Goal: Entertainment & Leisure: Browse casually

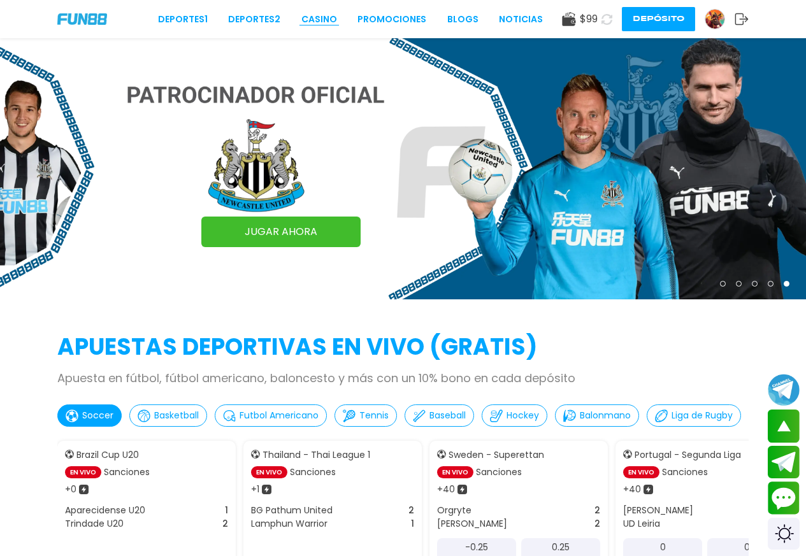
click at [312, 17] on link "CASINO" at bounding box center [319, 19] width 36 height 13
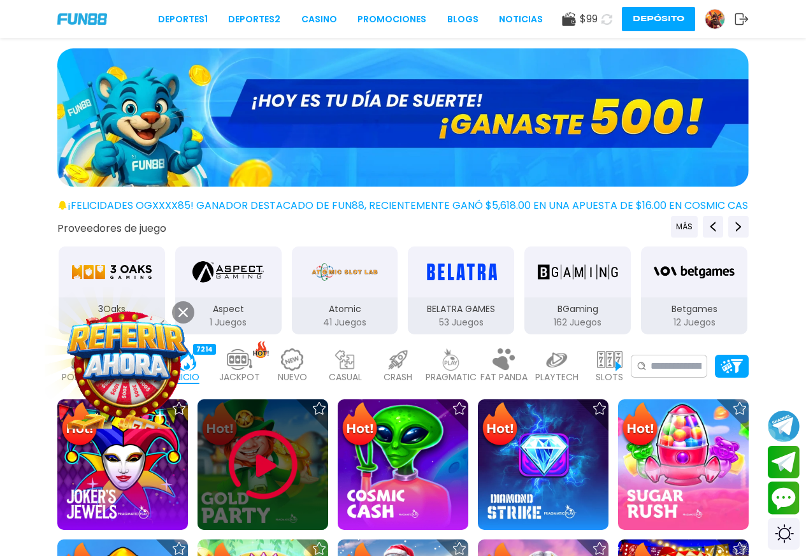
scroll to position [340, 0]
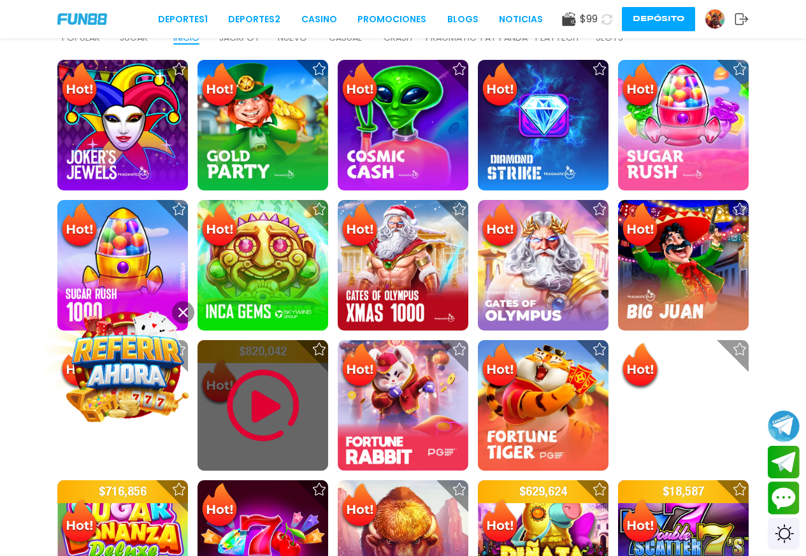
click at [177, 310] on button at bounding box center [183, 312] width 22 height 22
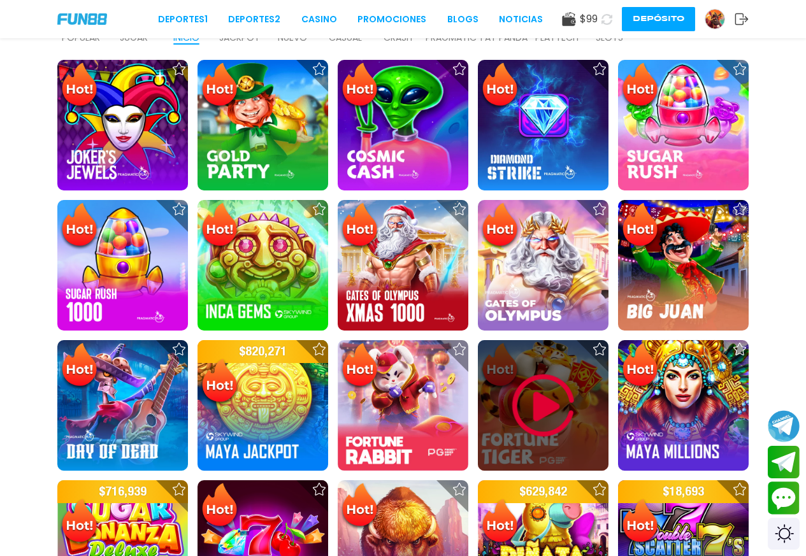
click at [550, 389] on img at bounding box center [543, 406] width 76 height 76
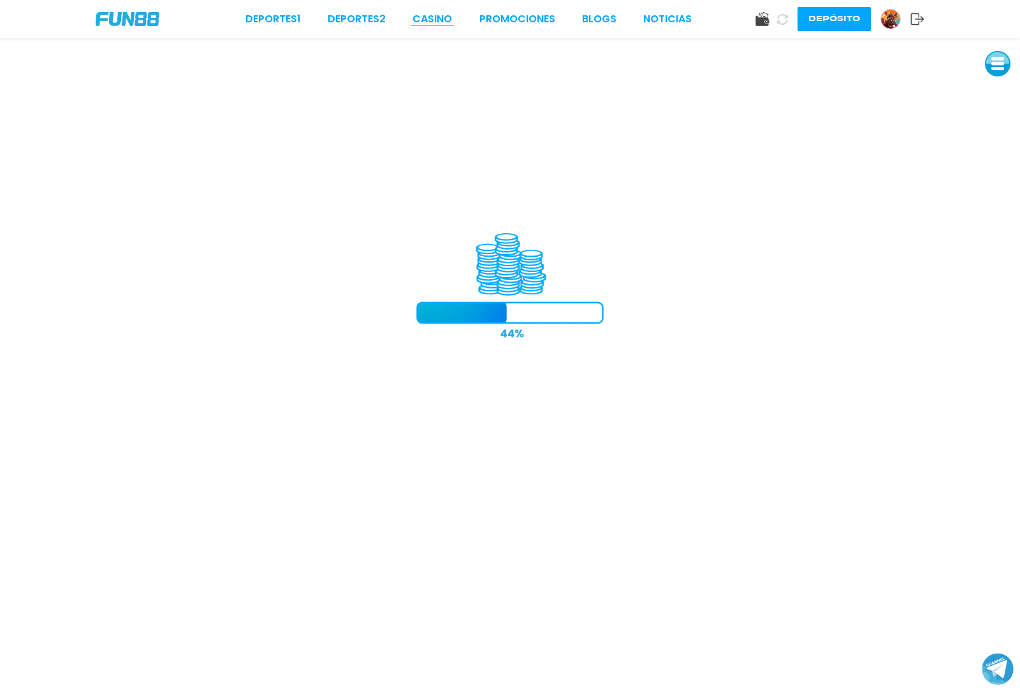
drag, startPoint x: 800, startPoint y: 2, endPoint x: 437, endPoint y: 15, distance: 363.4
click at [437, 15] on link "CASINO" at bounding box center [432, 18] width 40 height 15
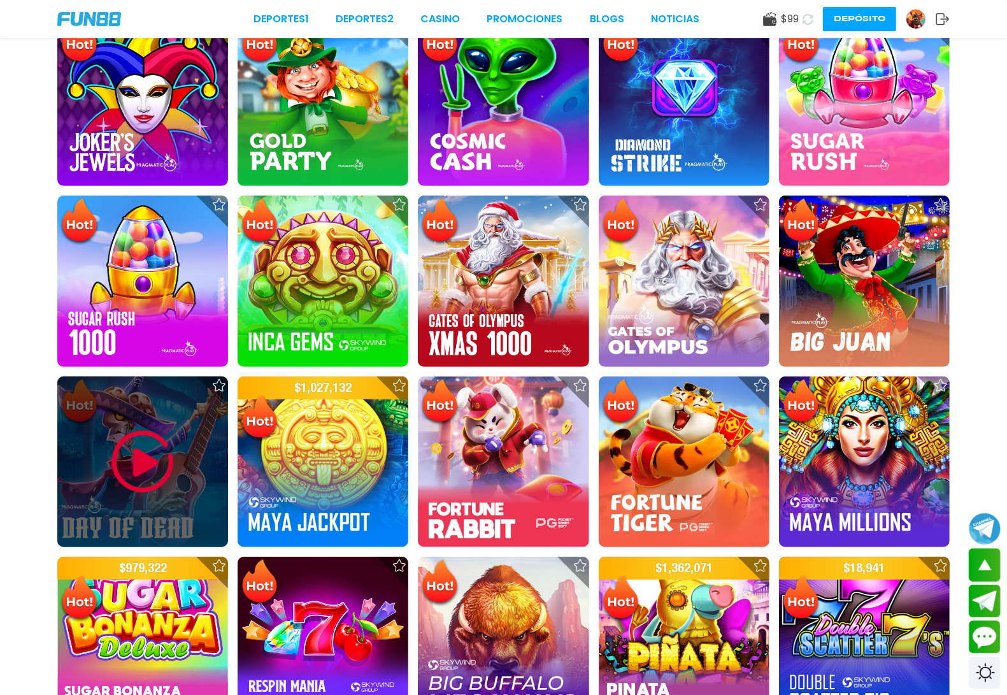
scroll to position [212, 0]
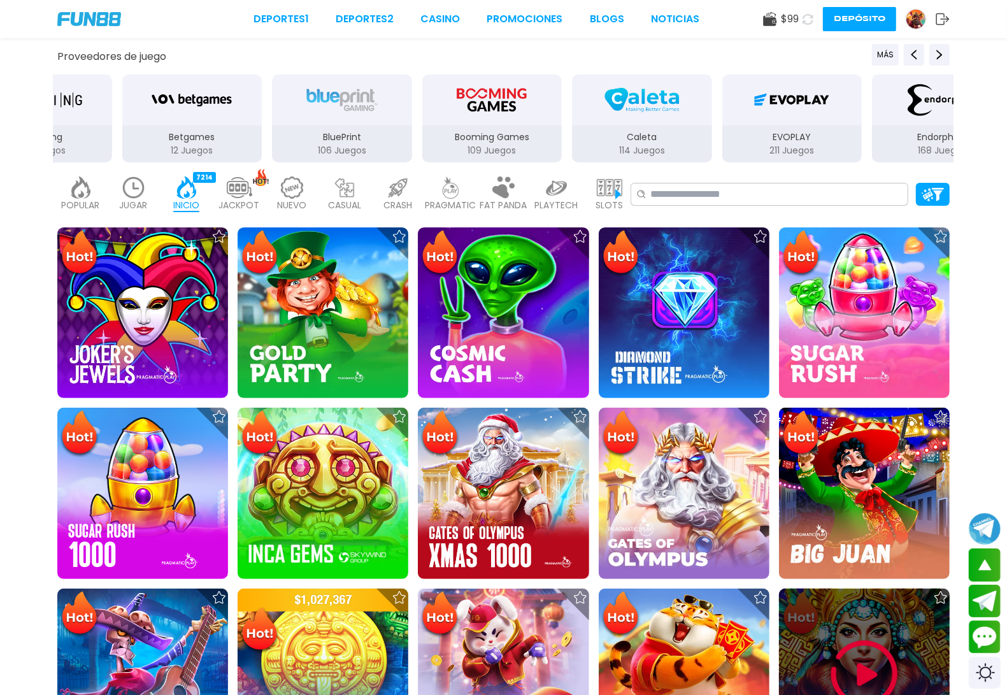
drag, startPoint x: 875, startPoint y: 617, endPoint x: 862, endPoint y: 616, distance: 13.4
click at [805, 556] on div at bounding box center [864, 674] width 171 height 171
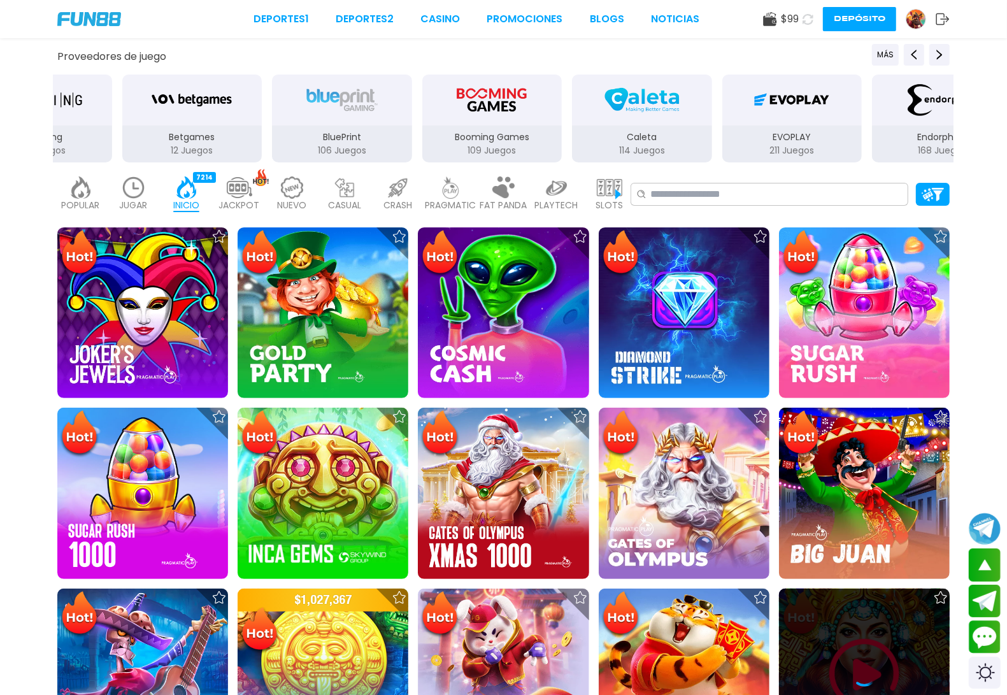
click at [805, 556] on div at bounding box center [864, 673] width 171 height 25
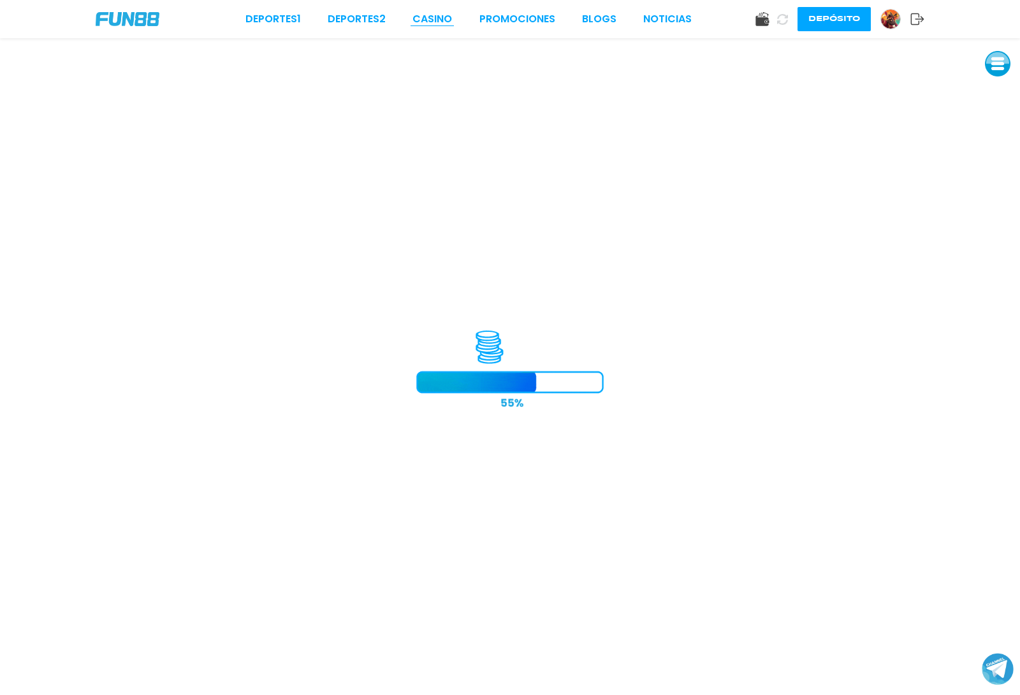
click at [435, 17] on link "CASINO" at bounding box center [432, 18] width 40 height 15
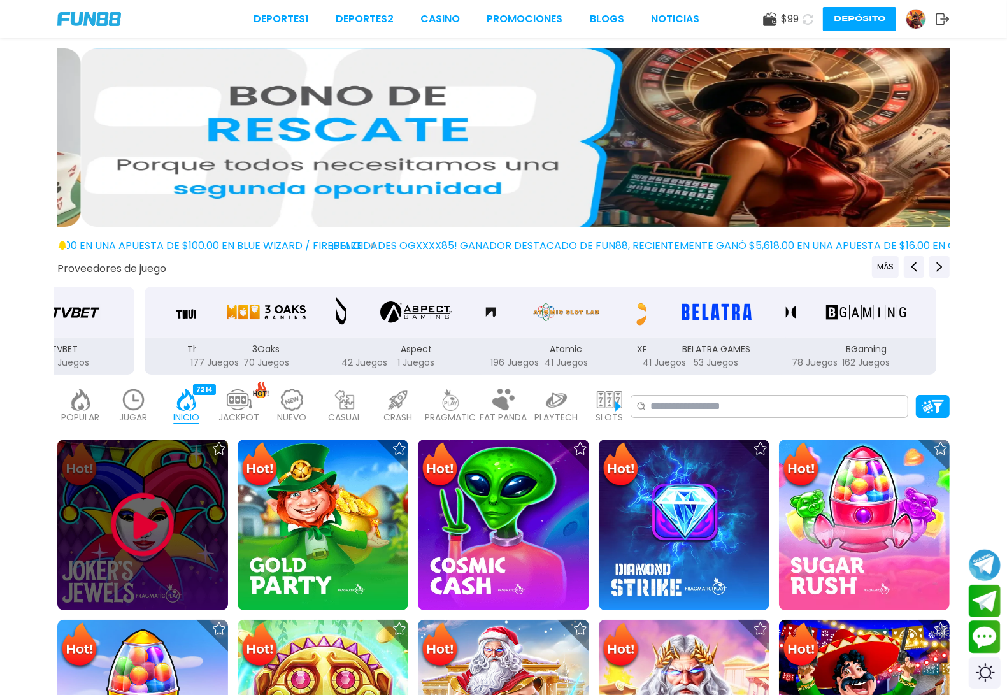
click at [180, 505] on img at bounding box center [143, 525] width 76 height 76
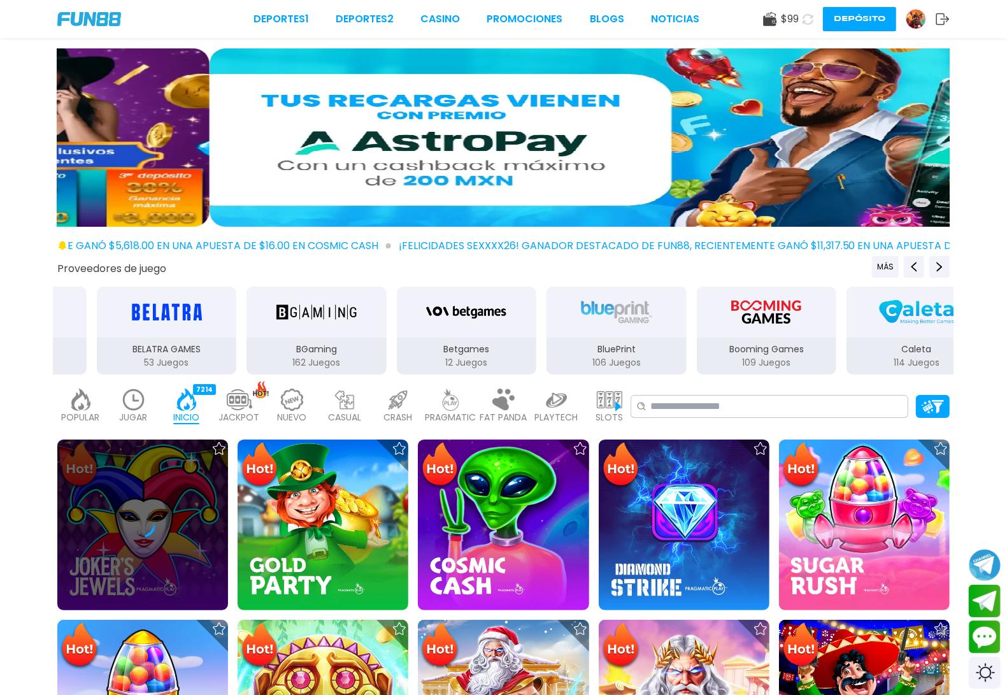
click at [147, 399] on img at bounding box center [133, 400] width 25 height 22
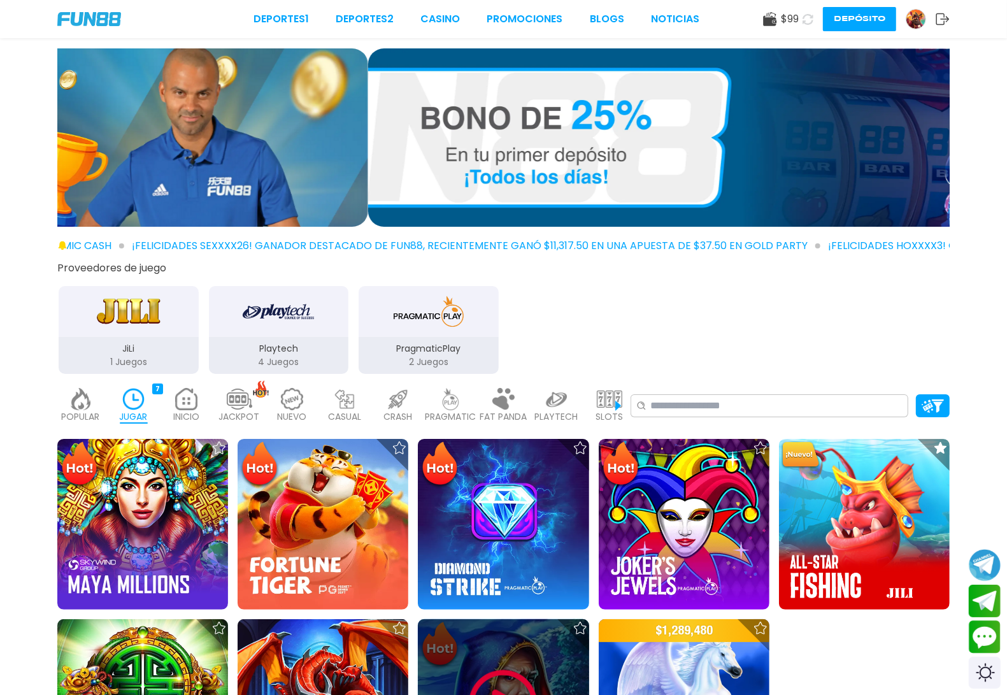
click at [521, 556] on img at bounding box center [503, 705] width 76 height 76
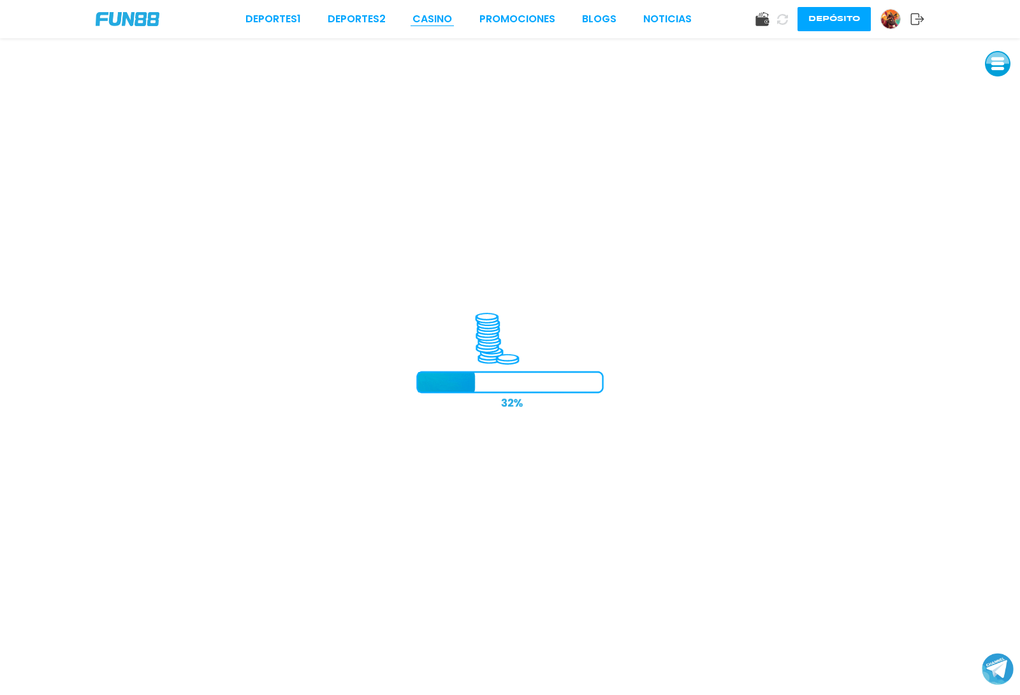
click at [449, 21] on link "CASINO" at bounding box center [432, 18] width 40 height 15
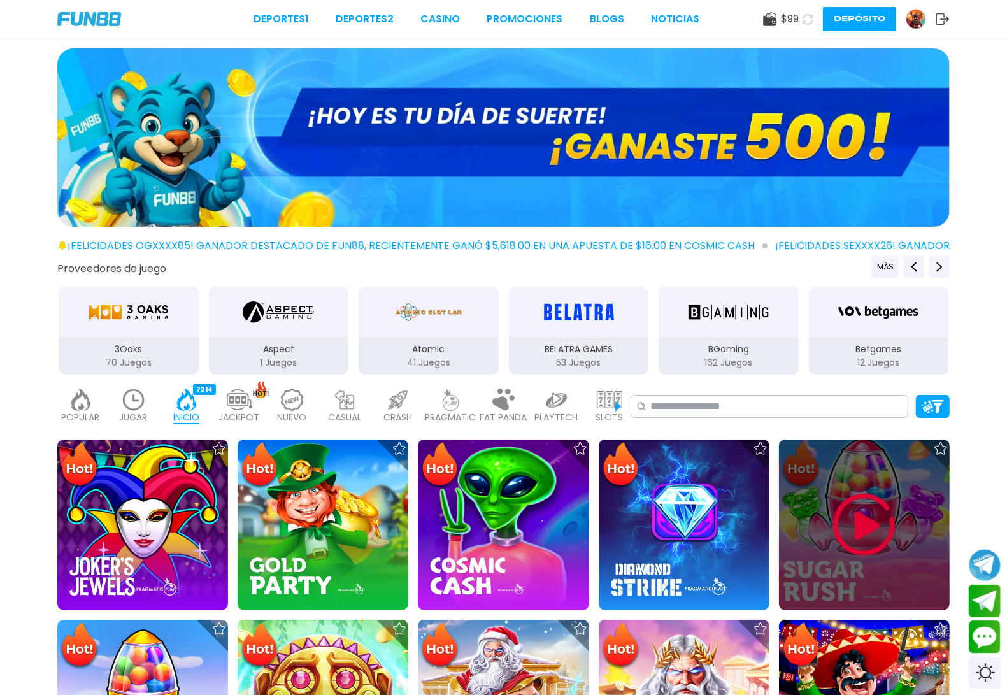
click at [805, 501] on img at bounding box center [864, 525] width 76 height 76
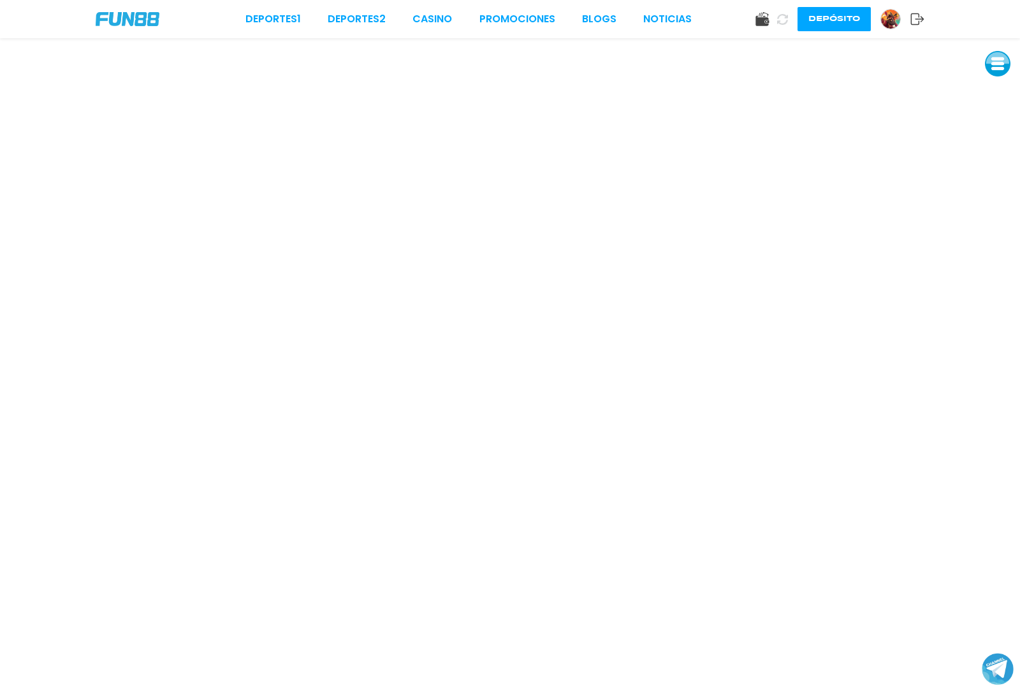
click at [805, 20] on icon at bounding box center [917, 19] width 14 height 13
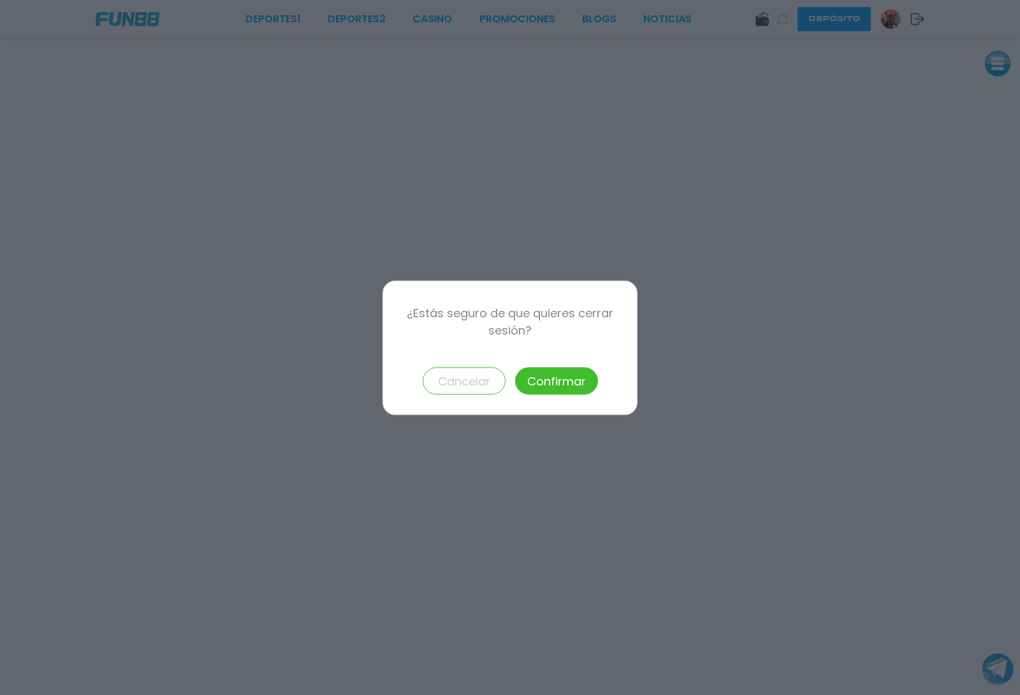
click at [559, 378] on button "Confirmar" at bounding box center [556, 380] width 83 height 27
